Goal: Communication & Community: Answer question/provide support

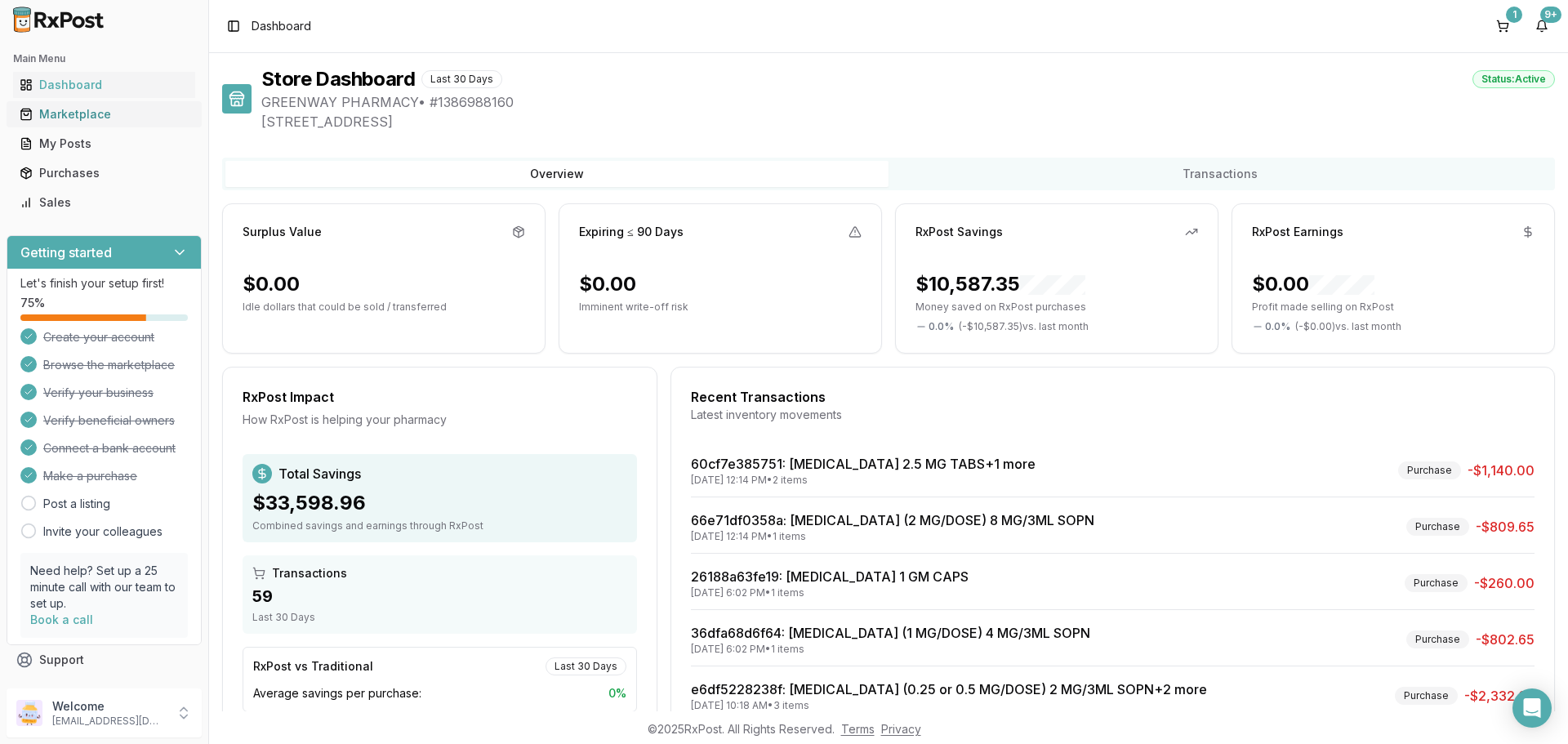
click at [92, 114] on div "Marketplace" at bounding box center [103, 114] width 169 height 16
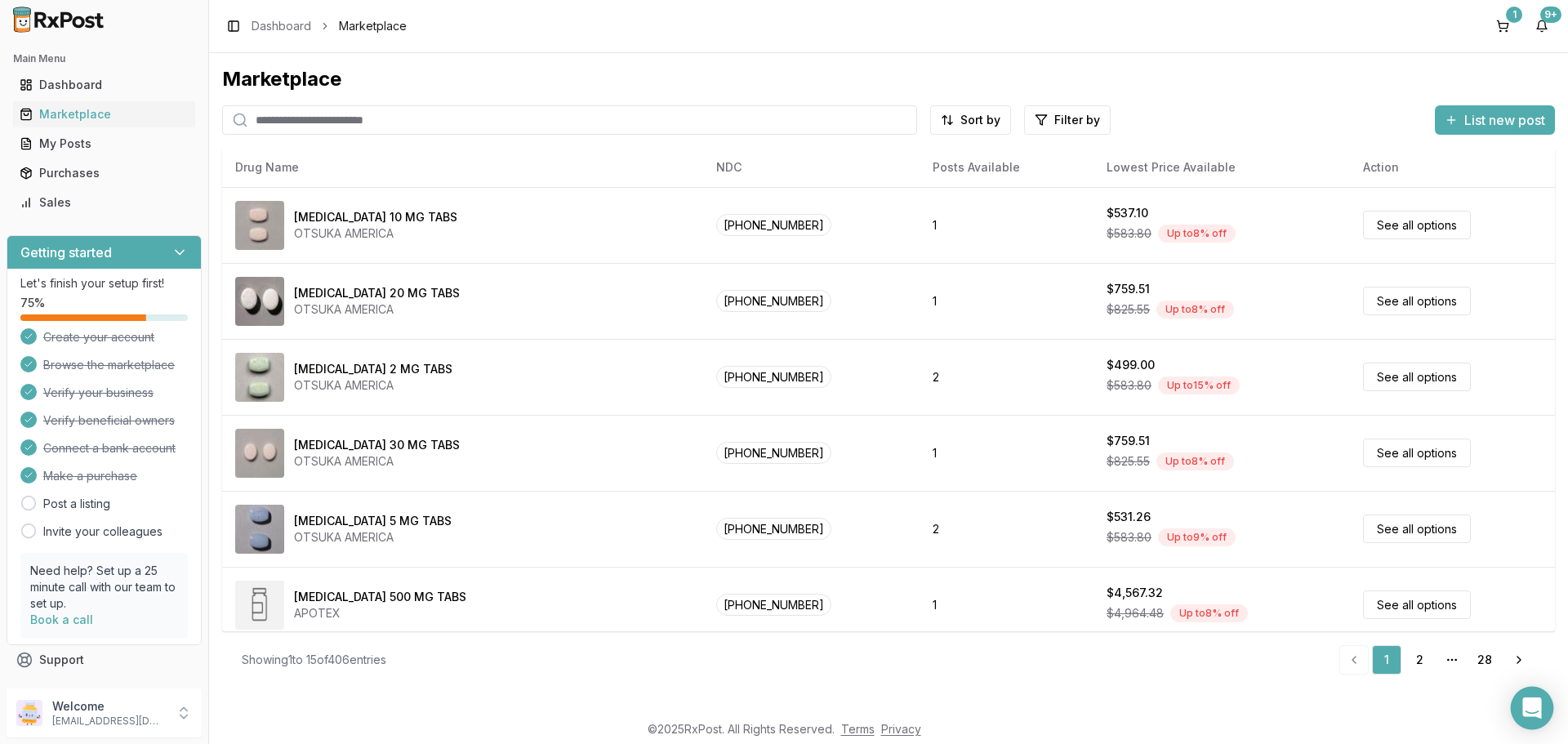
click at [1526, 716] on icon "Open Intercom Messenger" at bounding box center [1532, 708] width 21 height 21
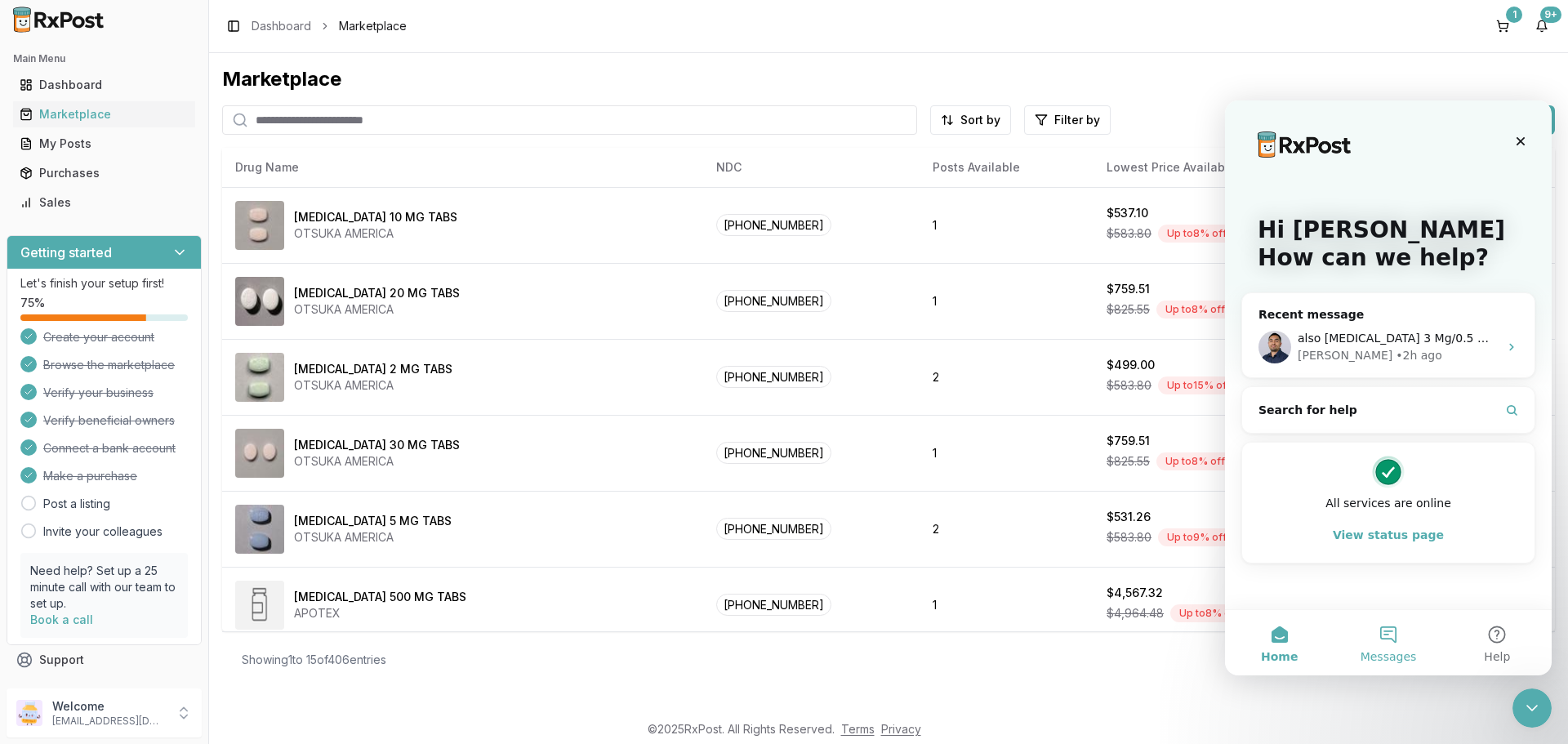
click at [1389, 636] on button "Messages" at bounding box center [1388, 643] width 109 height 66
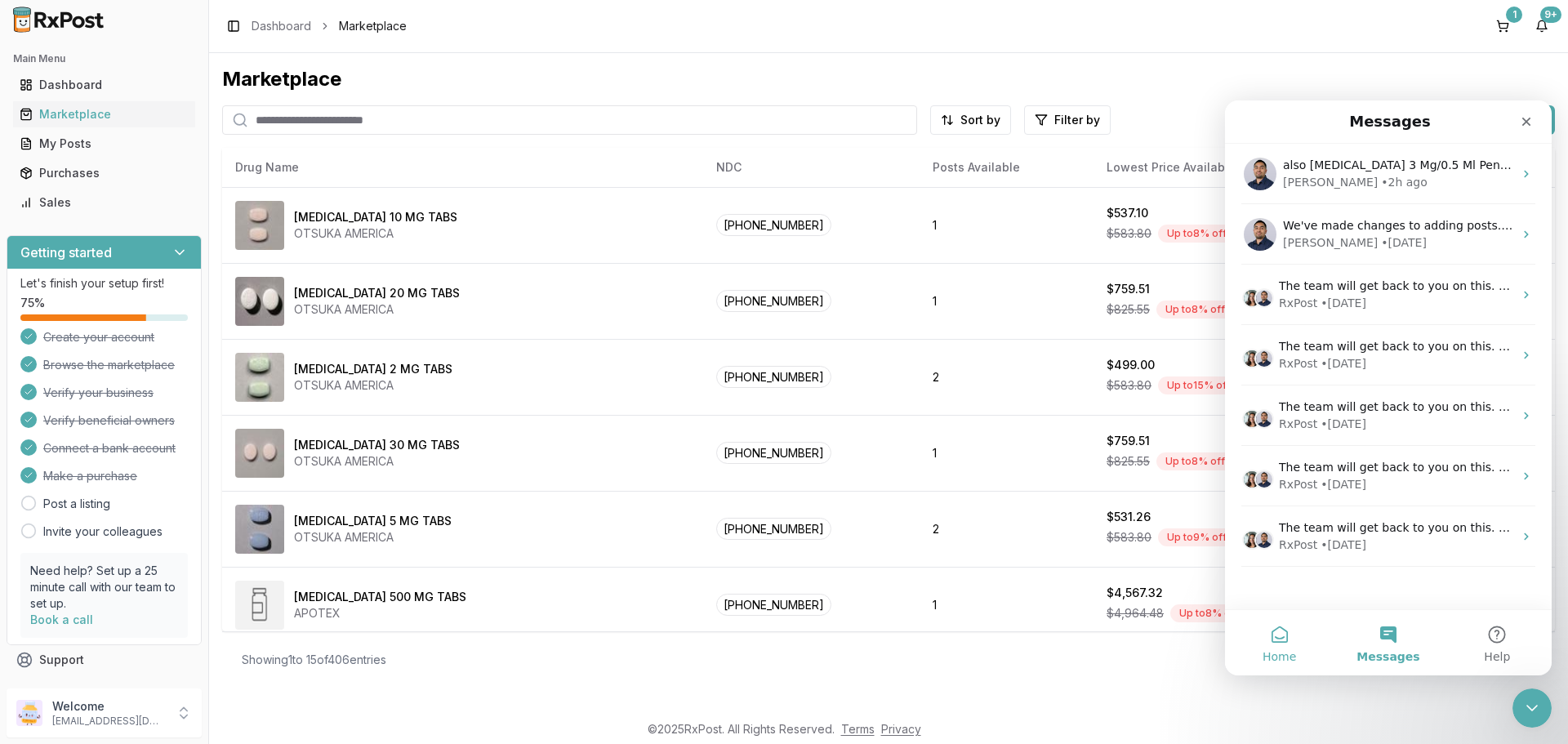
click at [1280, 632] on button "Home" at bounding box center [1279, 643] width 109 height 66
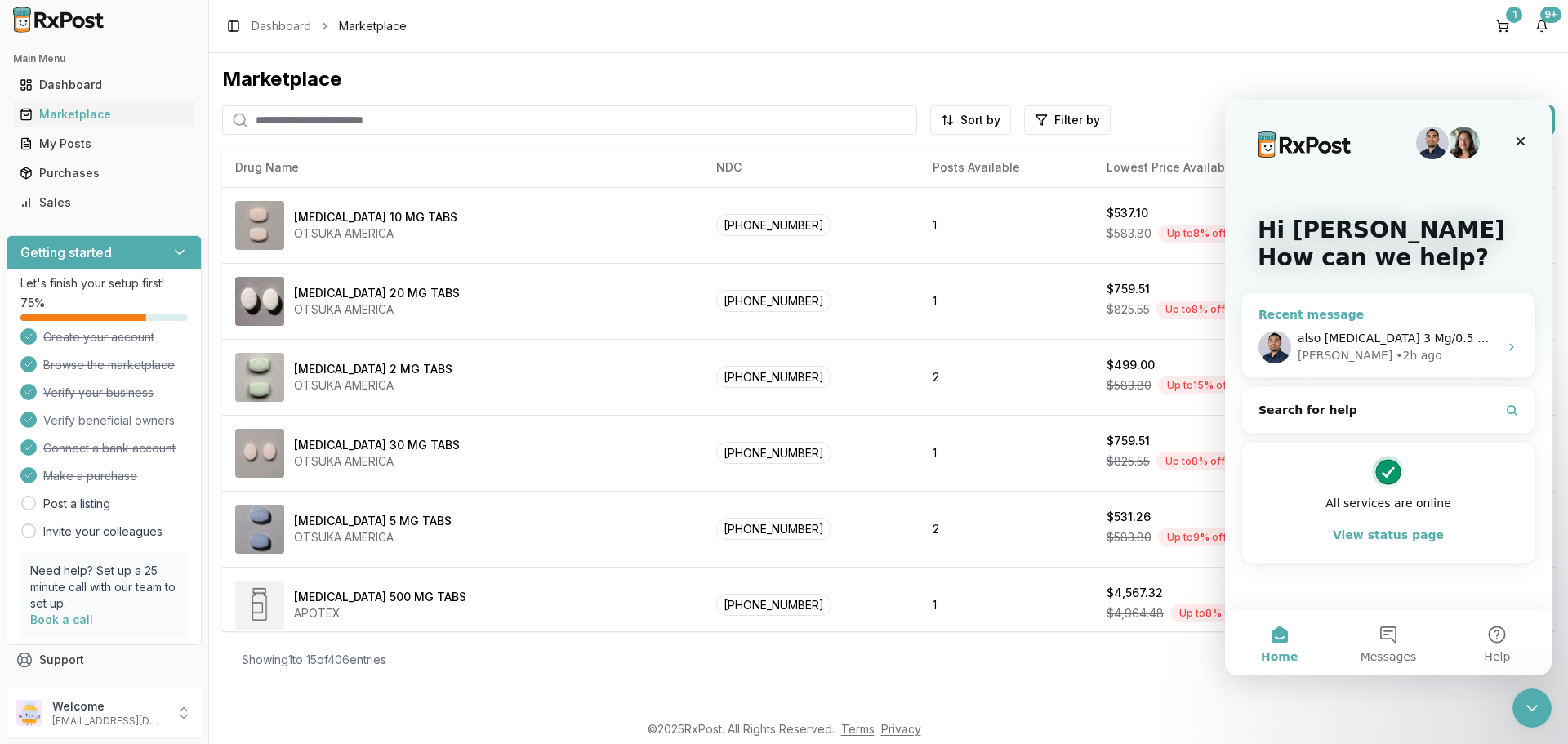
click at [1341, 337] on span "also Trulicity 3 Mg/0.5 Ml Pen (00002-2236-80)" at bounding box center [1456, 339] width 317 height 14
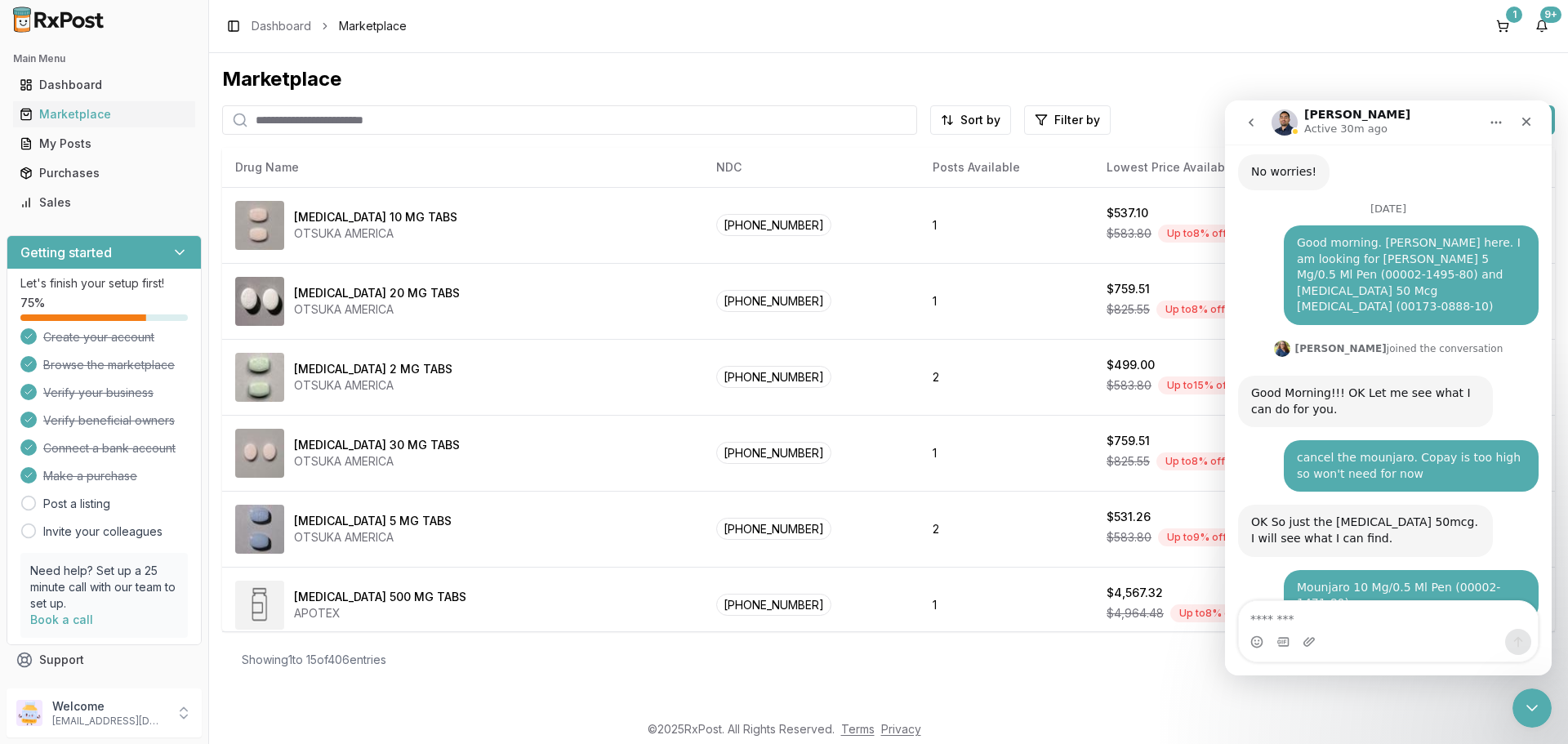
scroll to position [12133, 0]
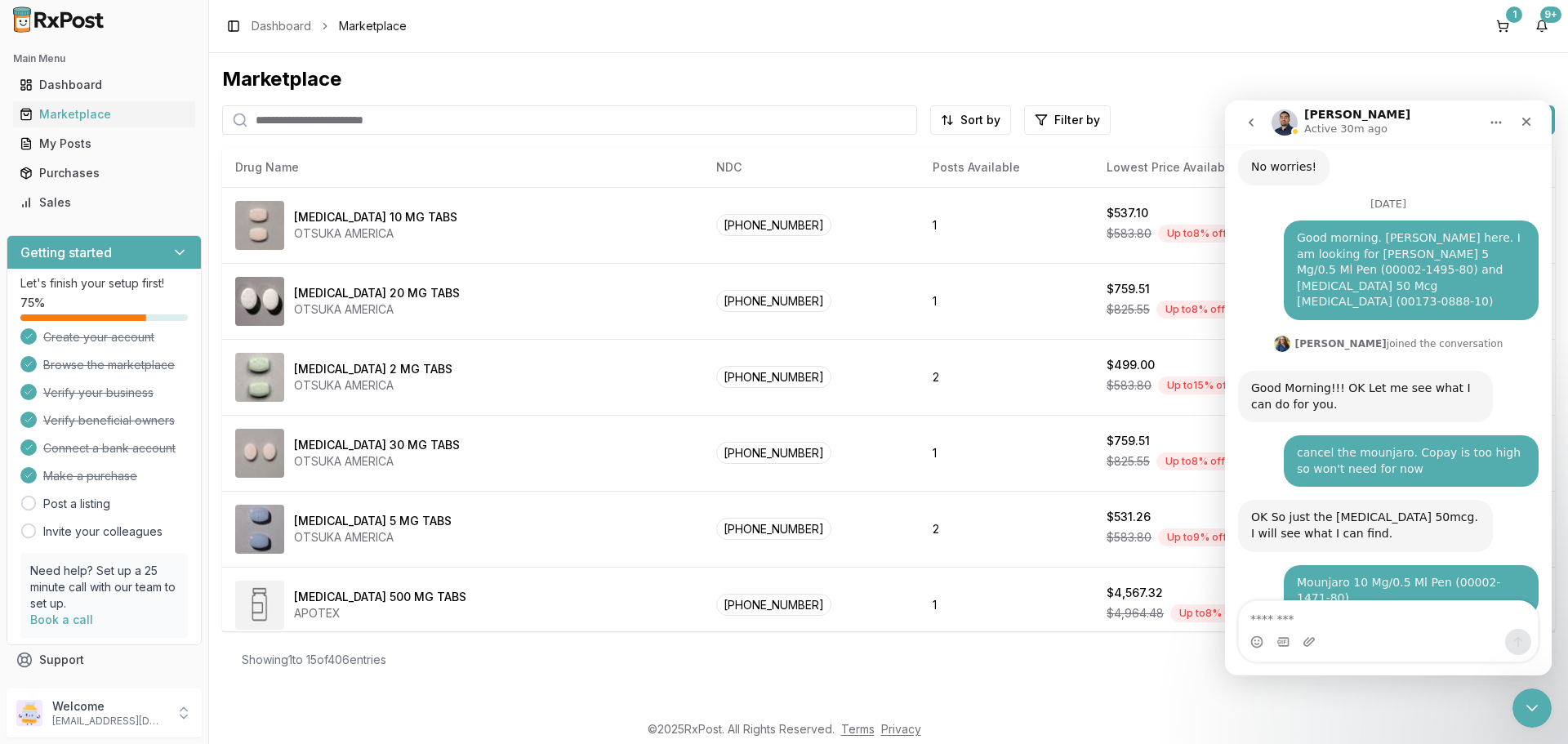
click at [1364, 628] on textarea "Message…" at bounding box center [1389, 615] width 299 height 28
click at [1413, 613] on textarea "**********" at bounding box center [1389, 598] width 299 height 28
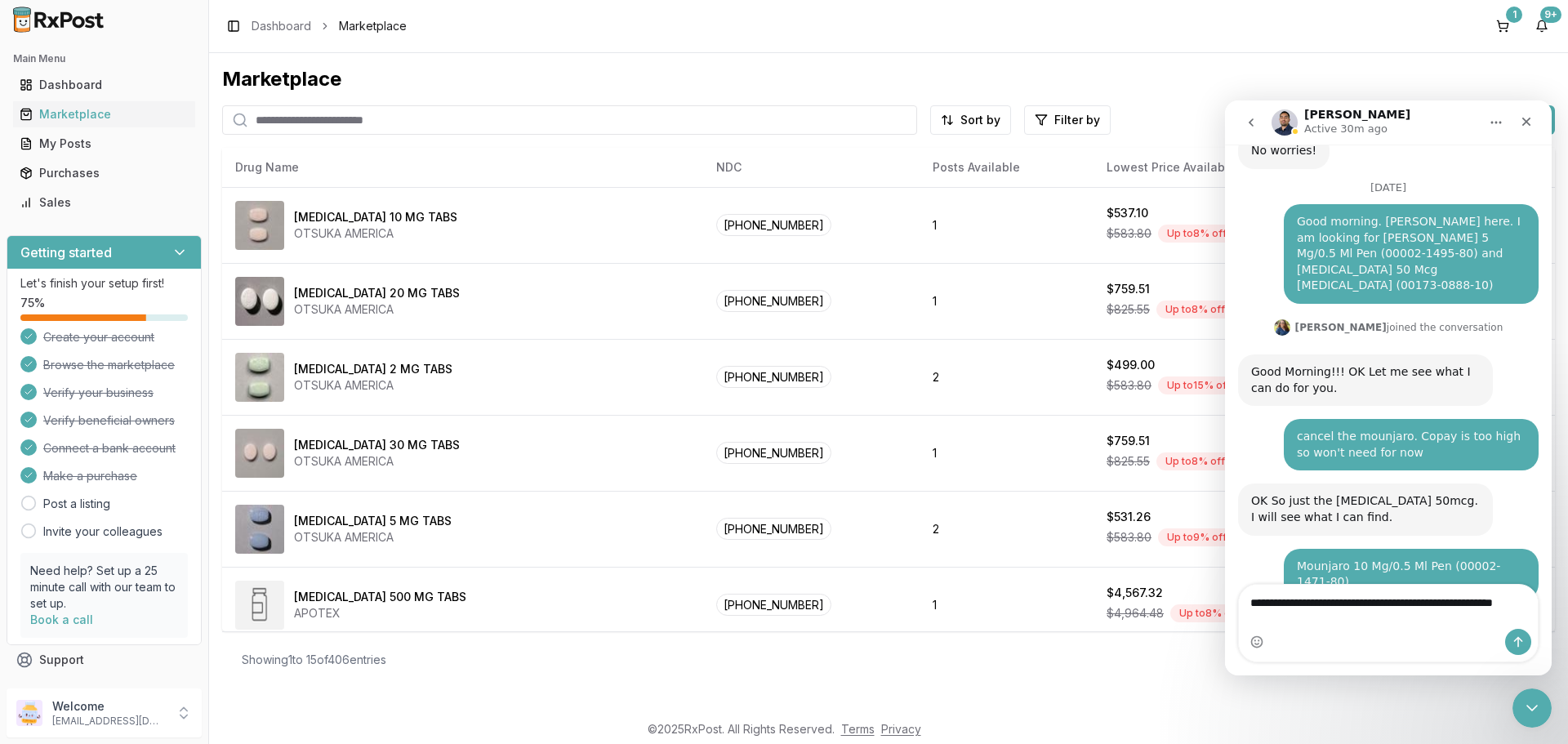
type textarea "**********"
click at [1515, 645] on icon "Send a message…" at bounding box center [1519, 643] width 14 height 14
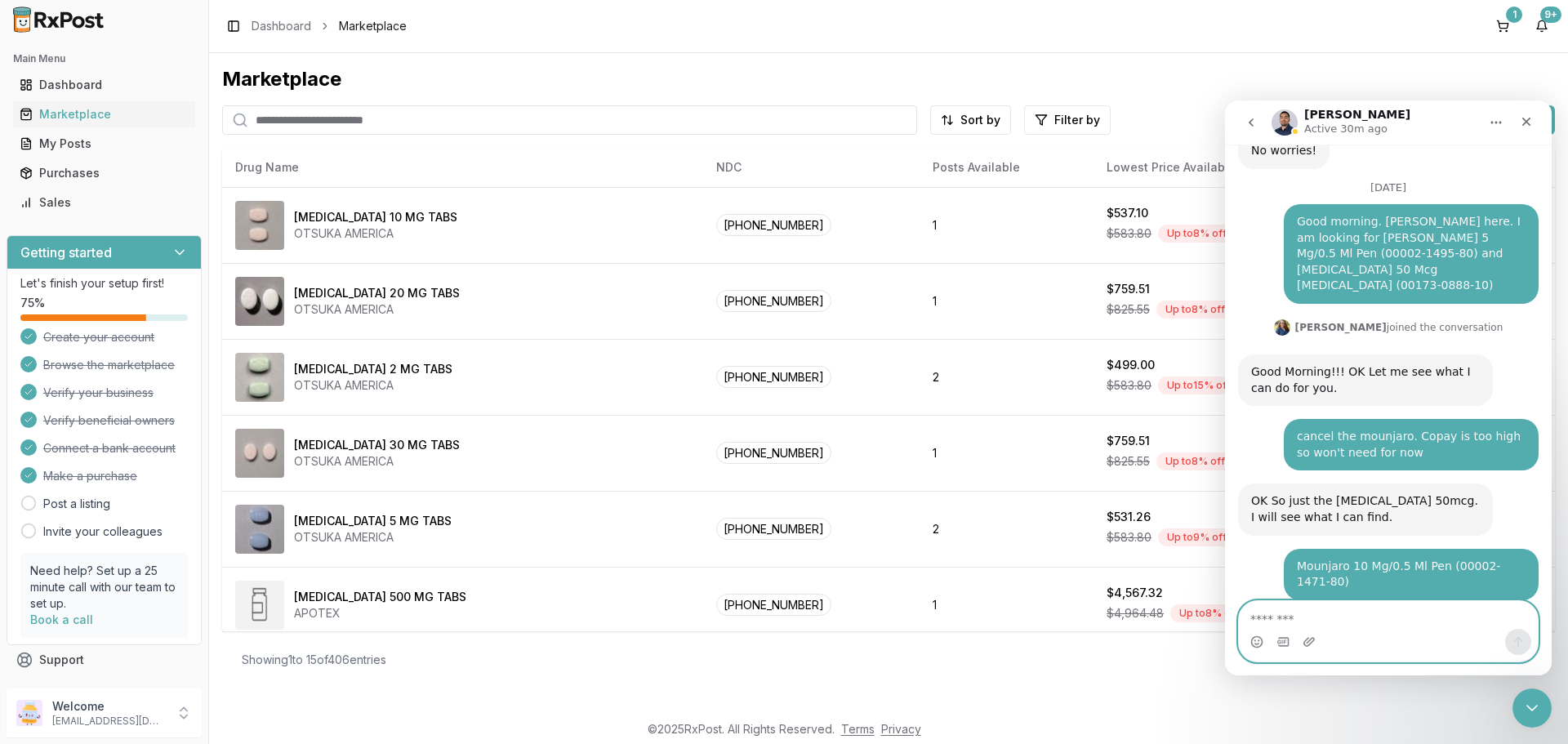
scroll to position [12197, 0]
